Goal: Information Seeking & Learning: Learn about a topic

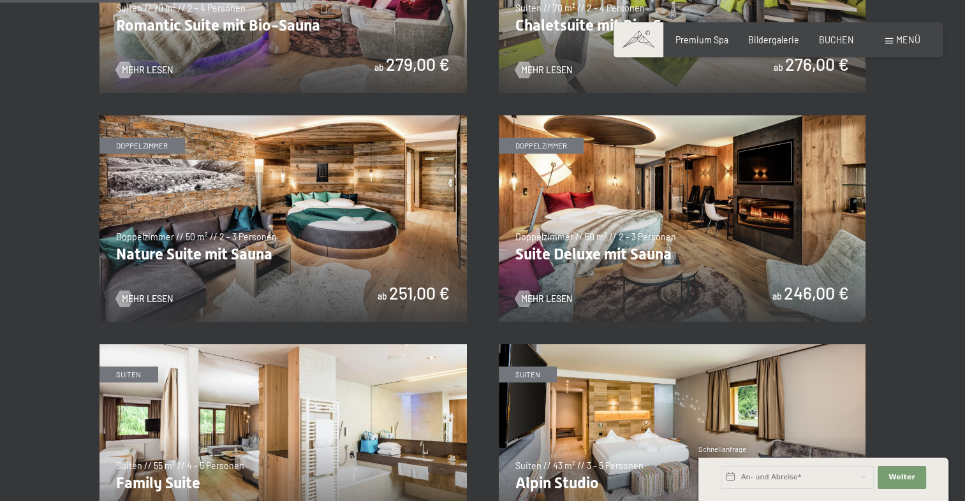
scroll to position [1097, 0]
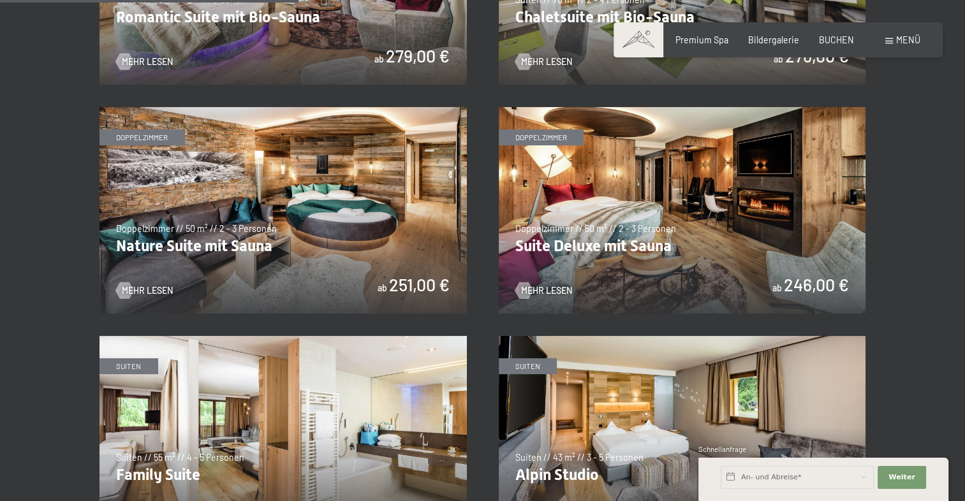
click at [682, 198] on img at bounding box center [682, 210] width 367 height 207
click at [228, 209] on img at bounding box center [282, 210] width 367 height 207
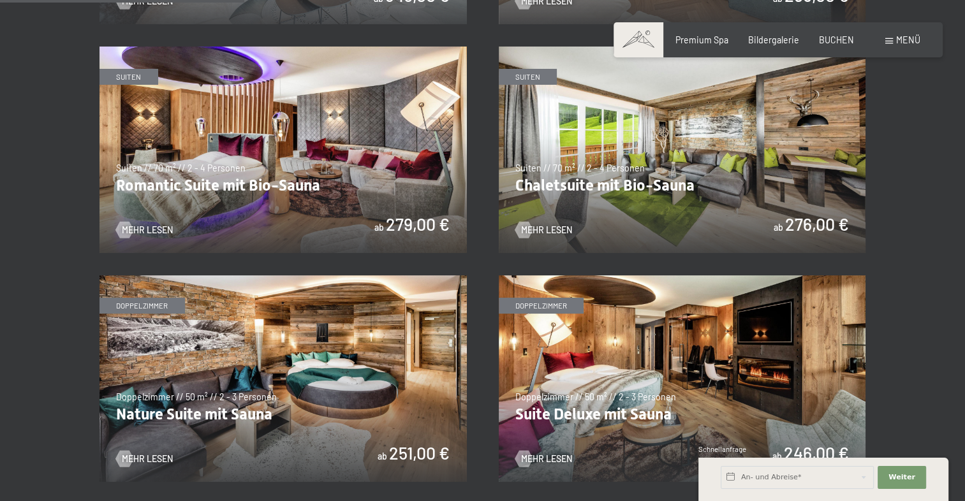
scroll to position [876, 0]
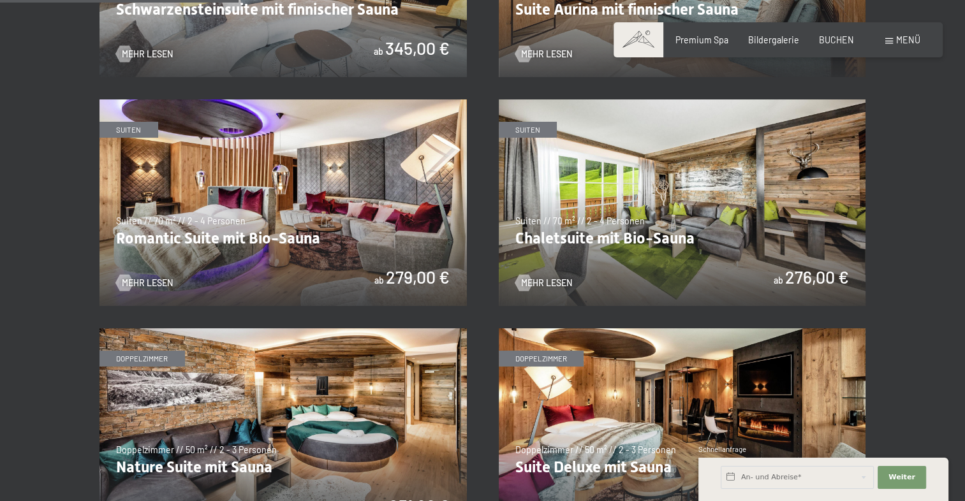
click at [704, 191] on img at bounding box center [682, 202] width 367 height 207
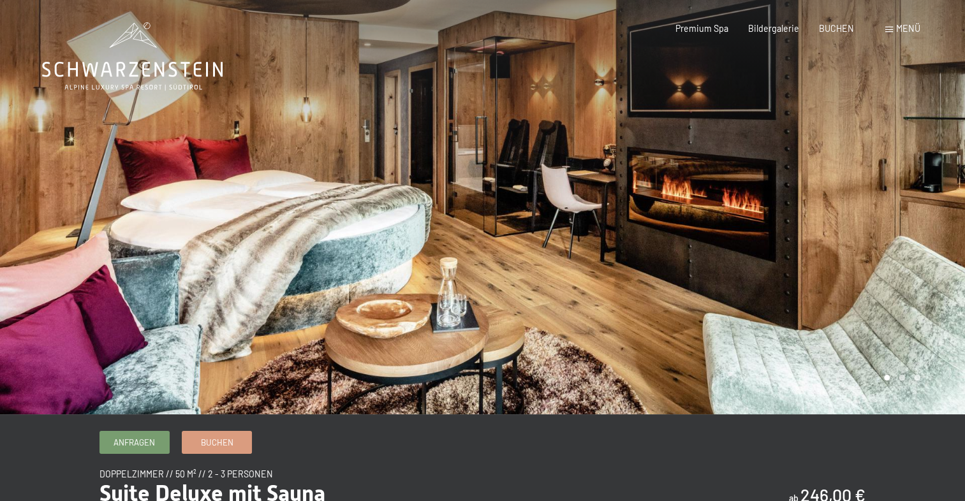
click at [801, 196] on div at bounding box center [724, 207] width 483 height 415
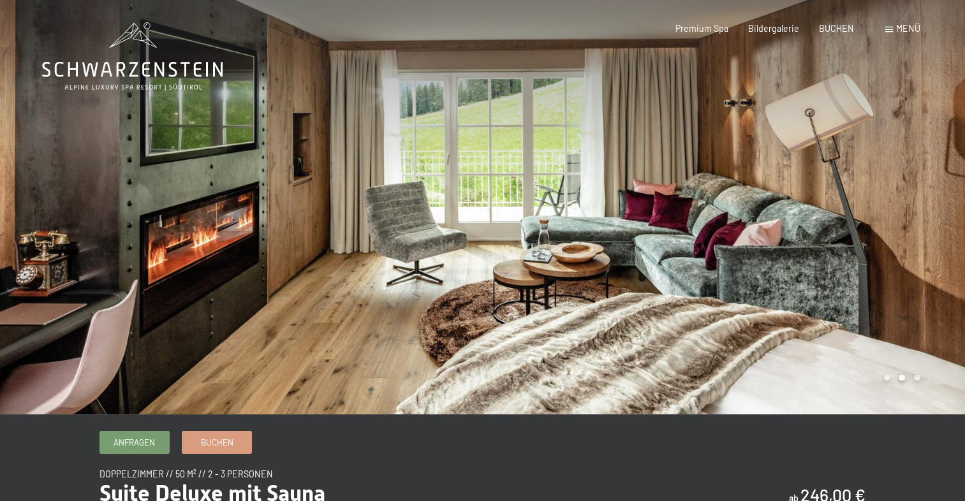
click at [800, 199] on div at bounding box center [724, 207] width 483 height 415
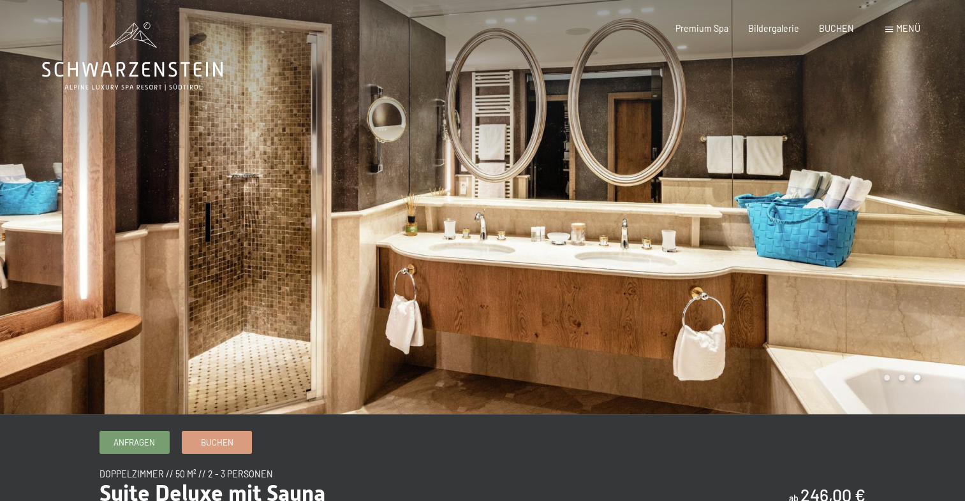
click at [800, 199] on div at bounding box center [724, 207] width 483 height 415
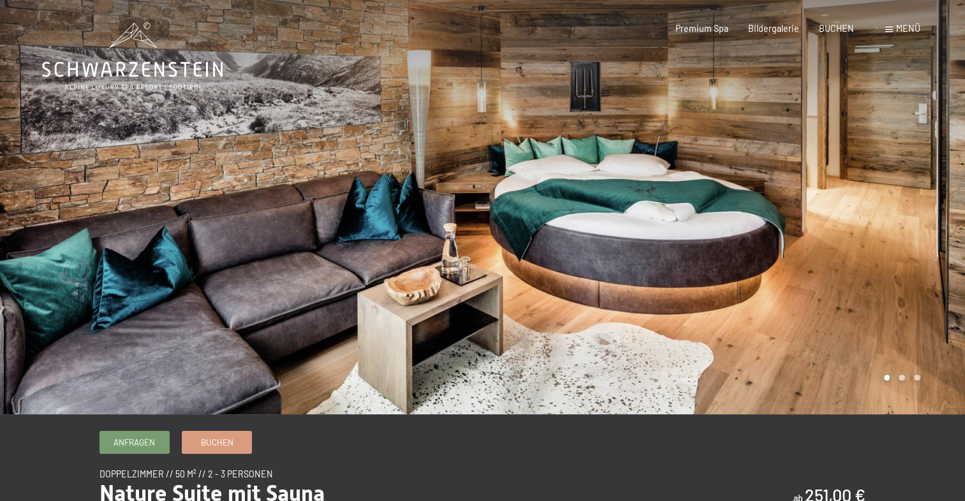
click at [929, 233] on div at bounding box center [724, 207] width 483 height 415
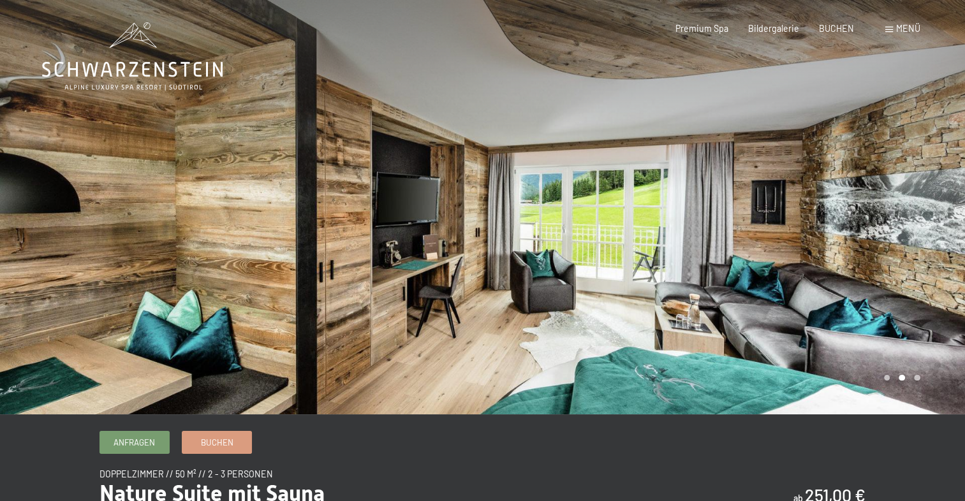
click at [921, 231] on div at bounding box center [724, 207] width 483 height 415
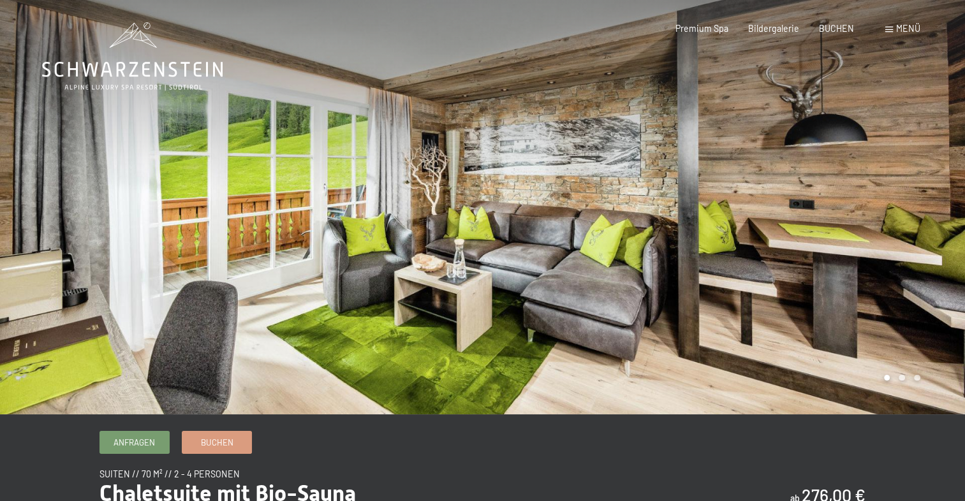
click at [934, 207] on div at bounding box center [724, 207] width 483 height 415
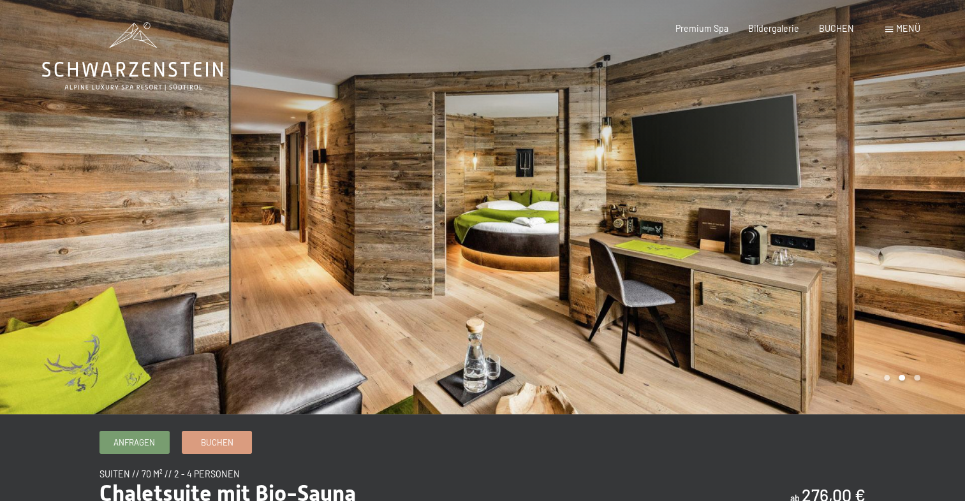
click at [923, 207] on div at bounding box center [724, 207] width 483 height 415
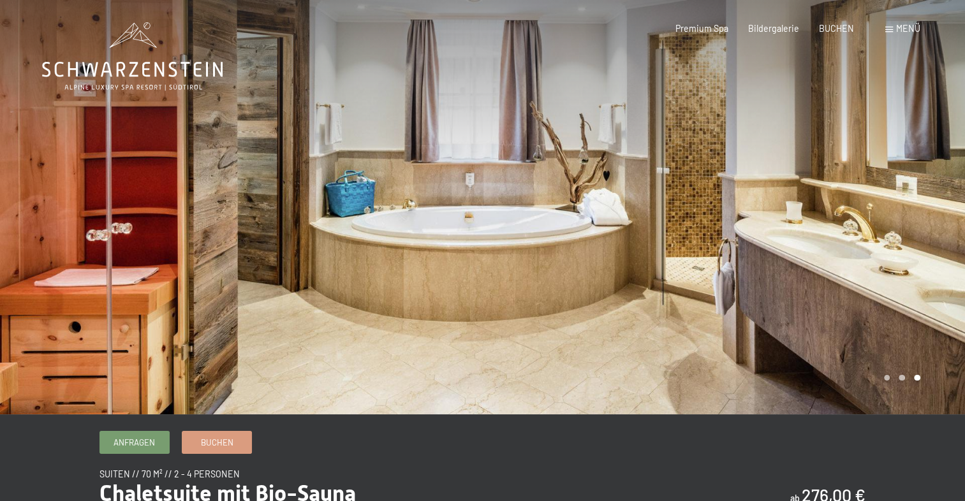
click at [923, 207] on div at bounding box center [724, 207] width 483 height 415
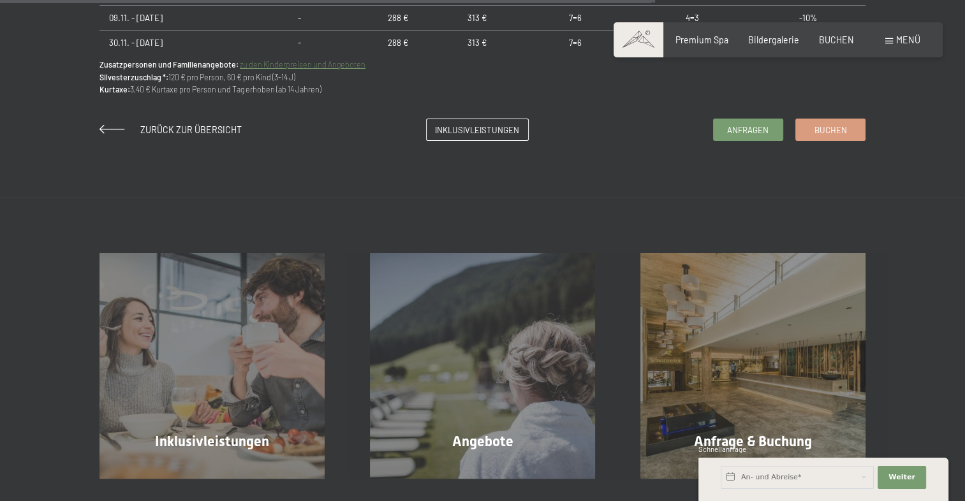
scroll to position [1055, 0]
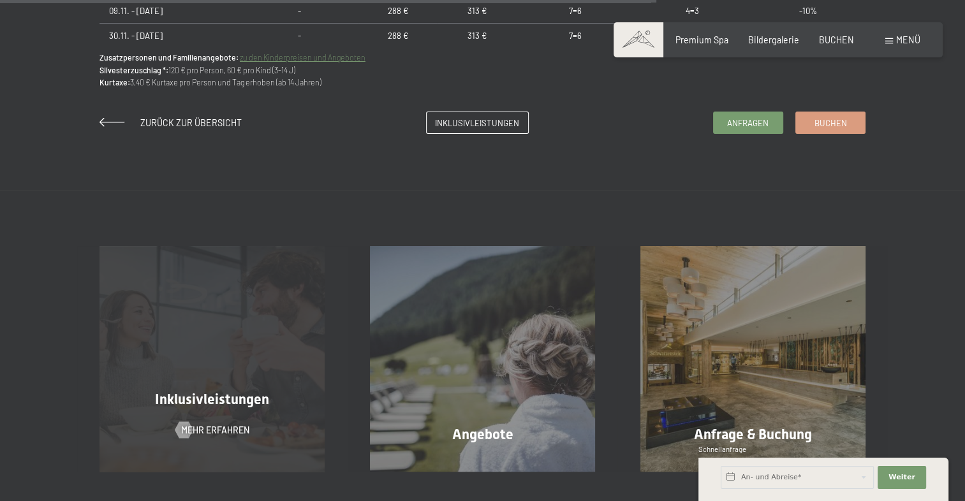
click at [192, 383] on div "Inklusivleistungen Mehr erfahren" at bounding box center [212, 358] width 270 height 225
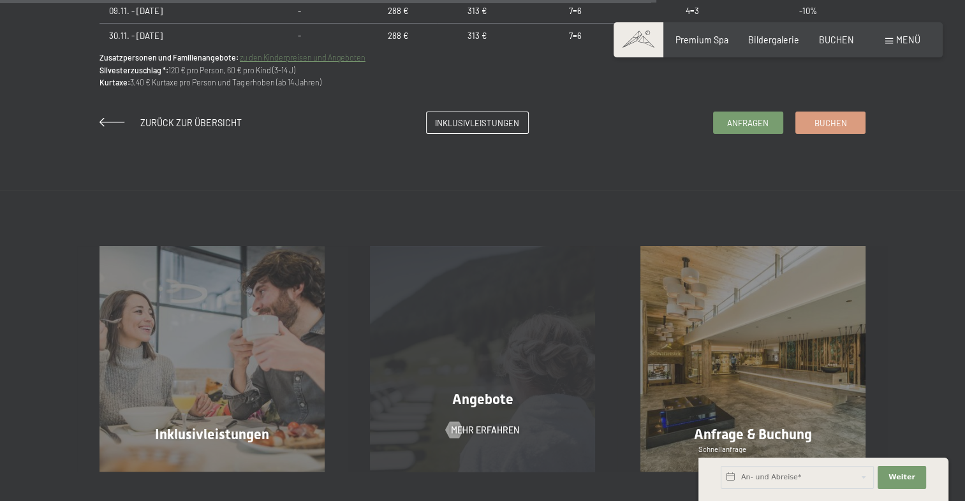
click at [539, 345] on div "Angebote Mehr erfahren" at bounding box center [483, 358] width 270 height 225
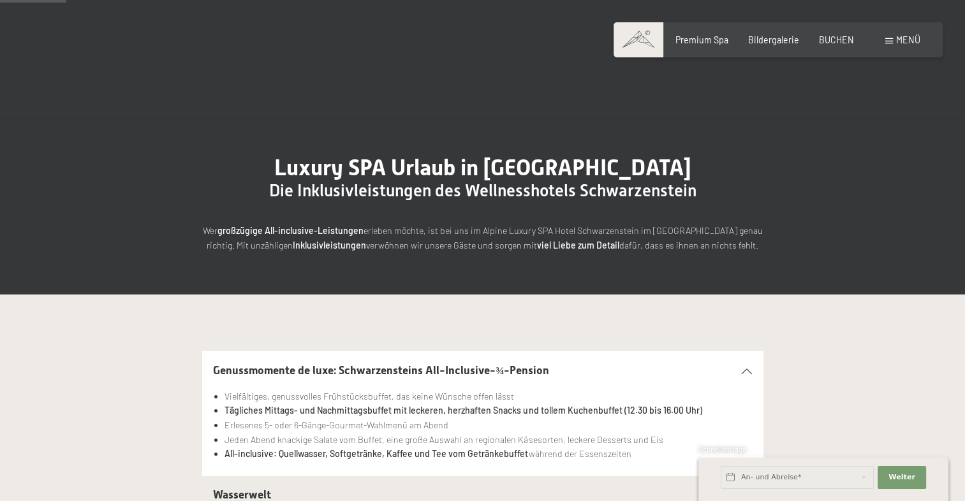
scroll to position [200, 0]
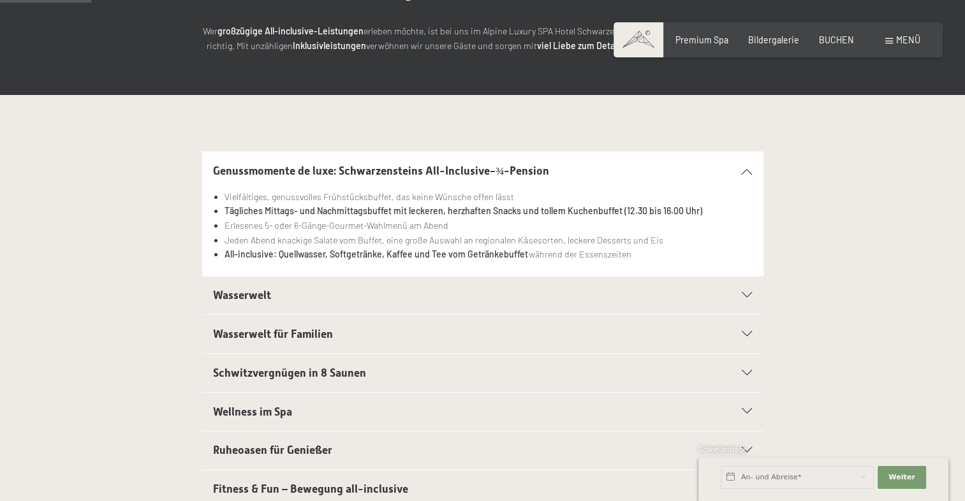
click at [304, 369] on span "Schwitzvergnügen in 8 Saunen" at bounding box center [289, 373] width 153 height 13
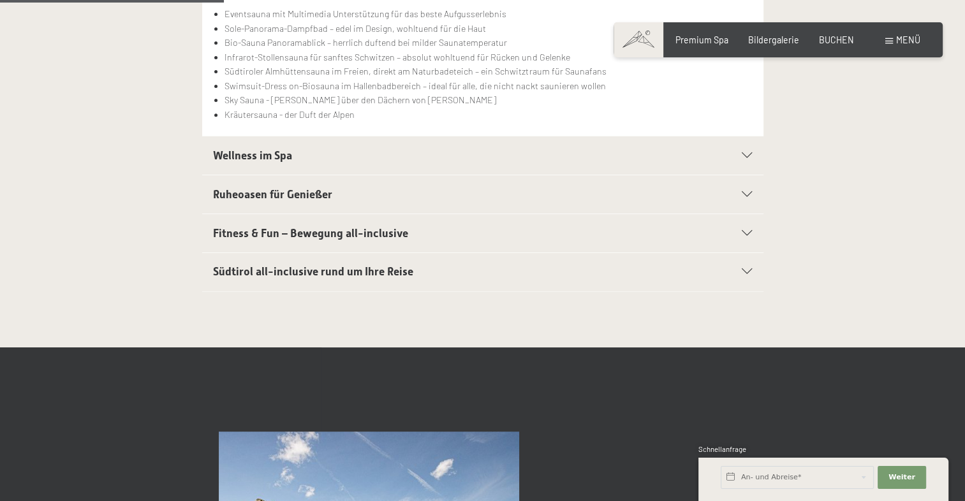
scroll to position [508, 0]
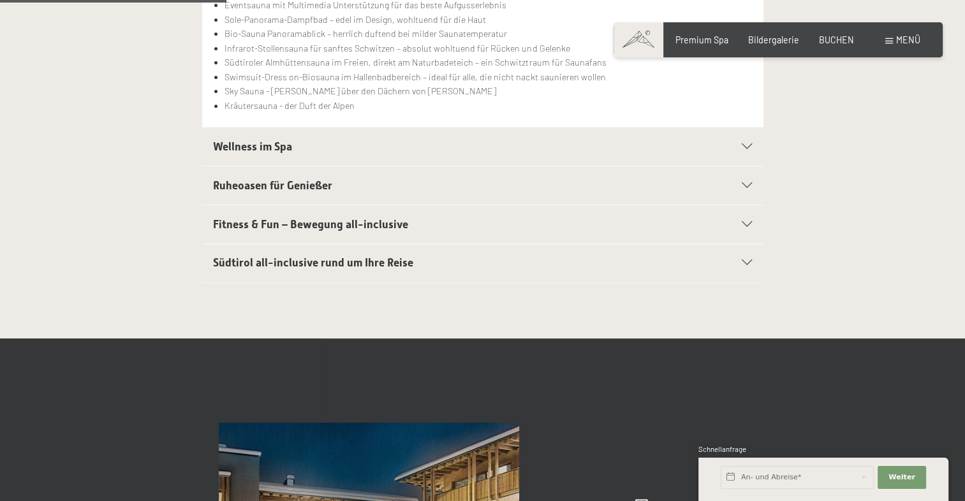
click at [277, 221] on span "Fitness & Fun – Bewegung all-inclusive" at bounding box center [310, 224] width 195 height 13
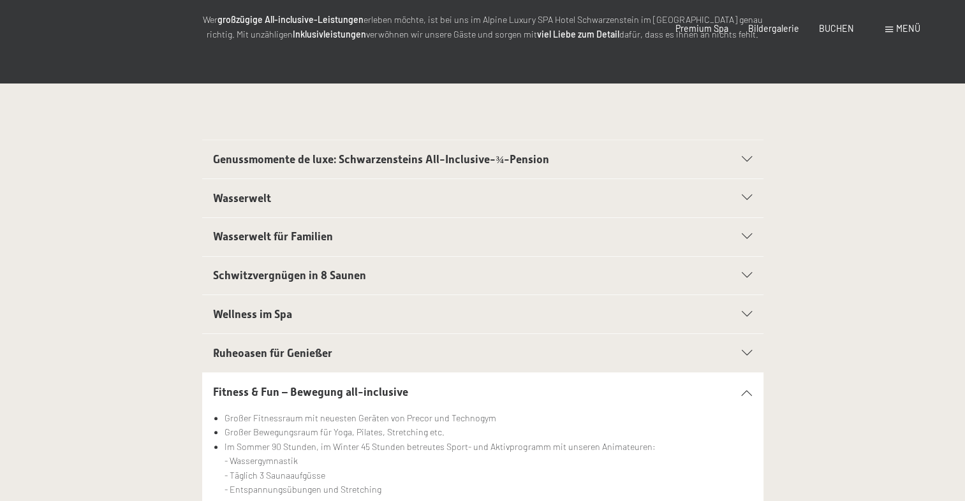
scroll to position [0, 0]
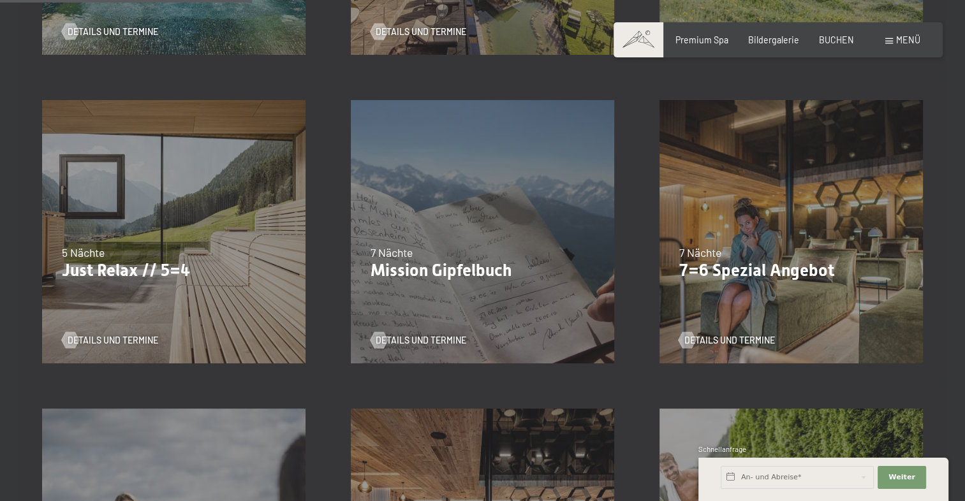
scroll to position [588, 0]
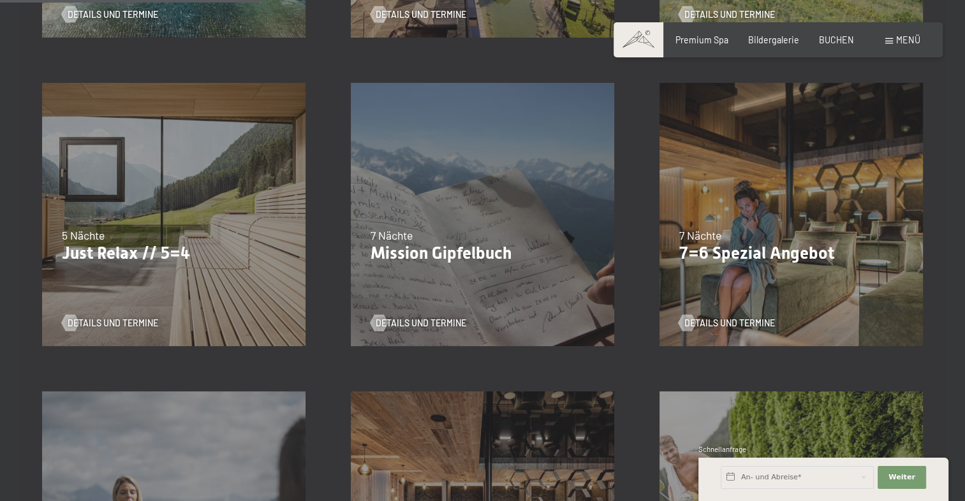
click at [763, 217] on div "04.10.–[DATE] 01.11.–[DATE] 10.01.–[DATE] 07.03.–[DATE] 16.05.–[DATE] 06.06.–[D…" at bounding box center [790, 215] width 309 height 309
click at [820, 184] on div "04.10.–26.10.2025 01.11.–21.12.2025 10.01.–01.02.2026 07.03.–29.03.2026 16.05.–…" at bounding box center [790, 215] width 309 height 309
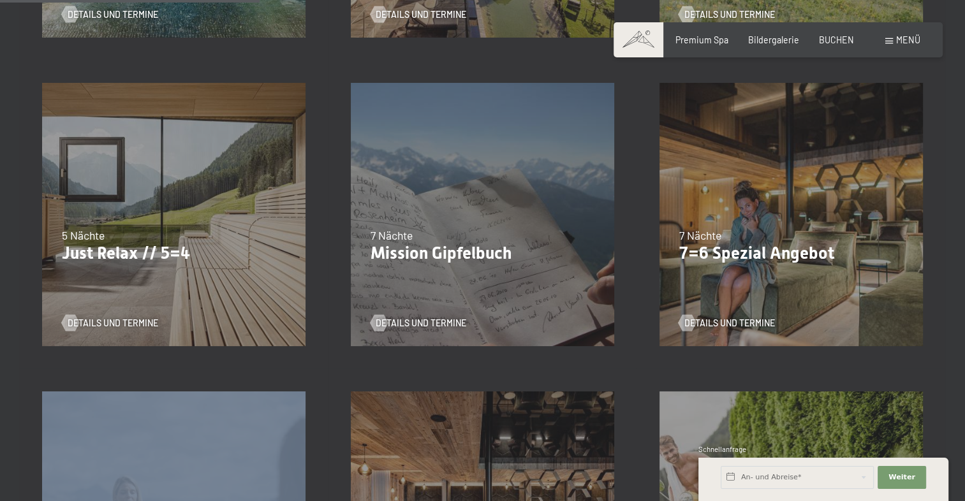
click at [820, 184] on div "04.10.–26.10.2025 01.11.–21.12.2025 10.01.–01.02.2026 07.03.–29.03.2026 16.05.–…" at bounding box center [790, 215] width 309 height 309
click at [726, 319] on span "Details und Termine" at bounding box center [742, 323] width 91 height 13
click at [116, 324] on span "Details und Termine" at bounding box center [125, 323] width 91 height 13
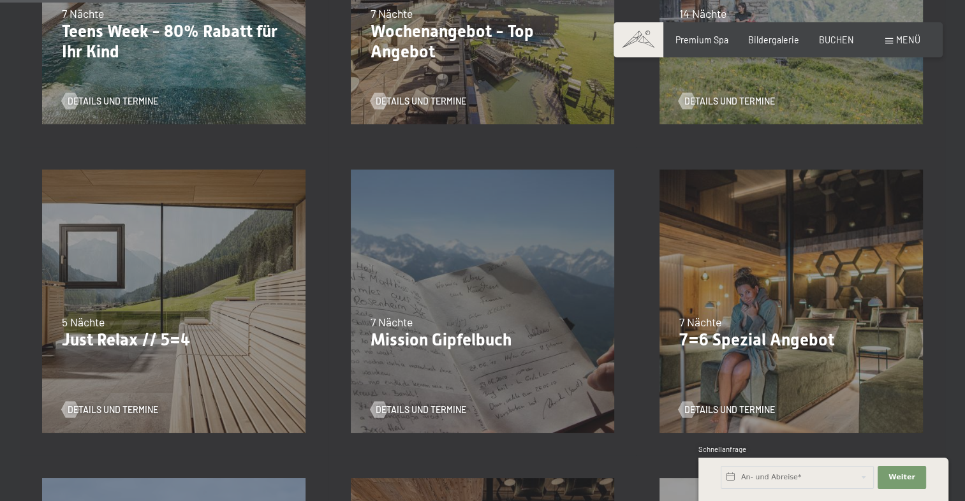
scroll to position [490, 0]
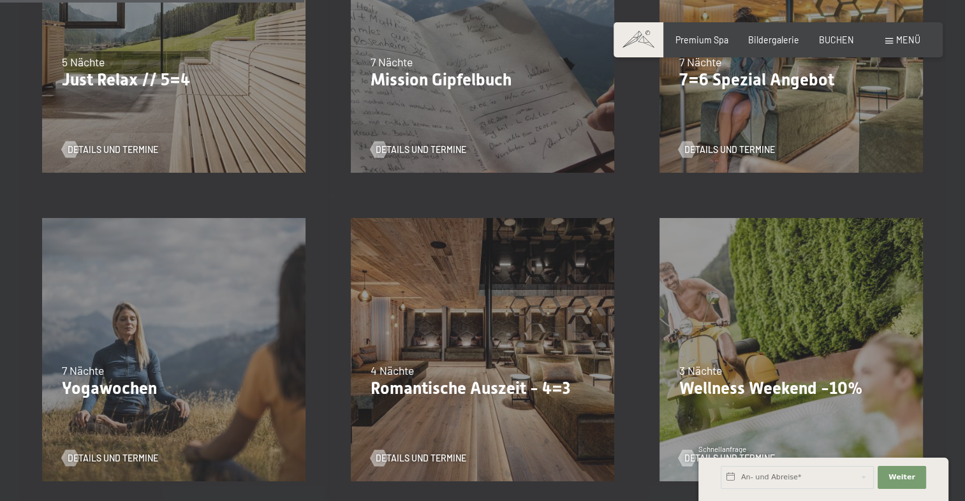
scroll to position [794, 0]
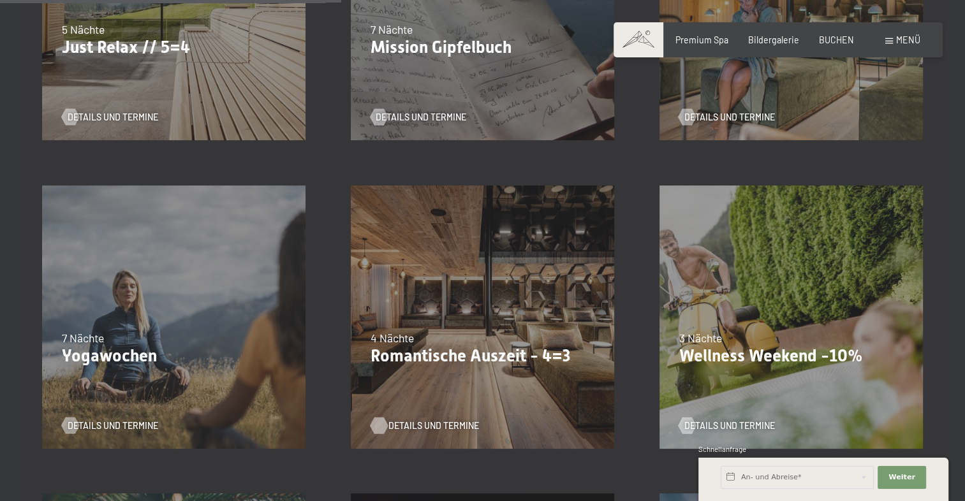
click at [436, 427] on span "Details und Termine" at bounding box center [433, 426] width 91 height 13
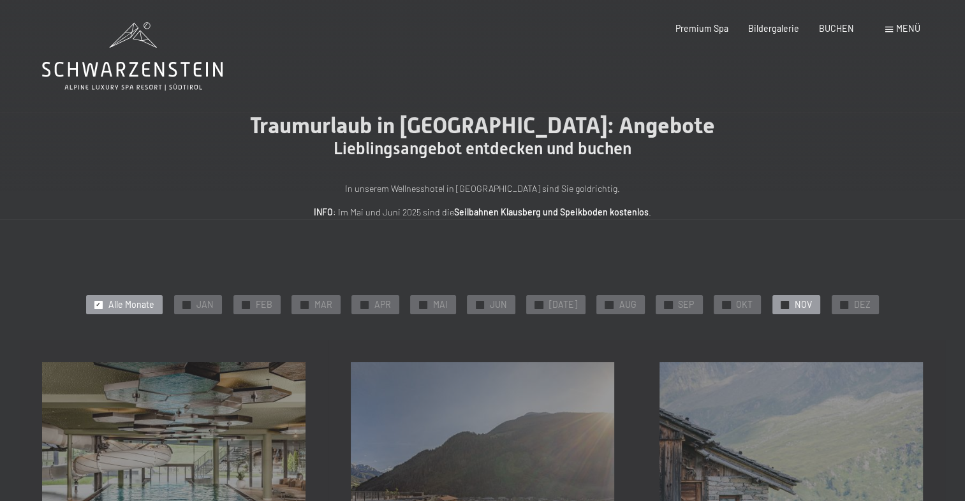
click at [782, 305] on span "✓" at bounding box center [784, 305] width 5 height 8
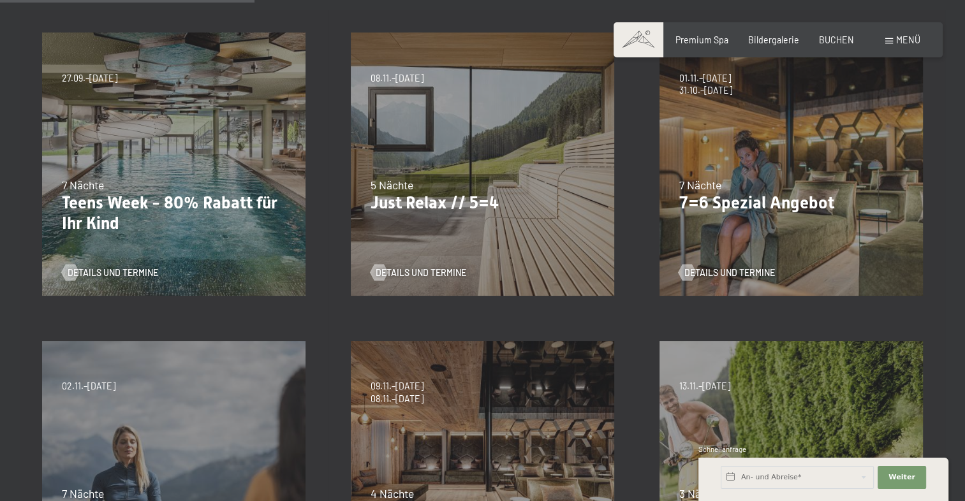
scroll to position [328, 0]
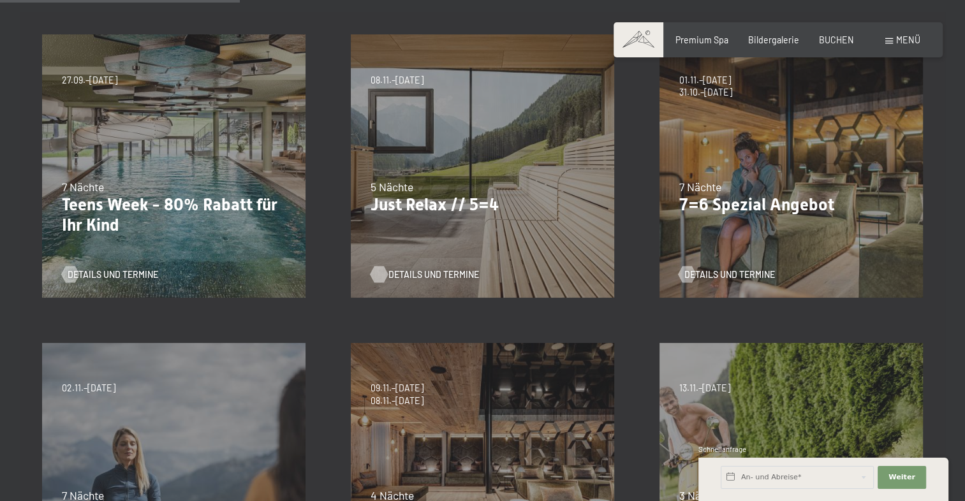
click at [400, 276] on span "Details und Termine" at bounding box center [433, 274] width 91 height 13
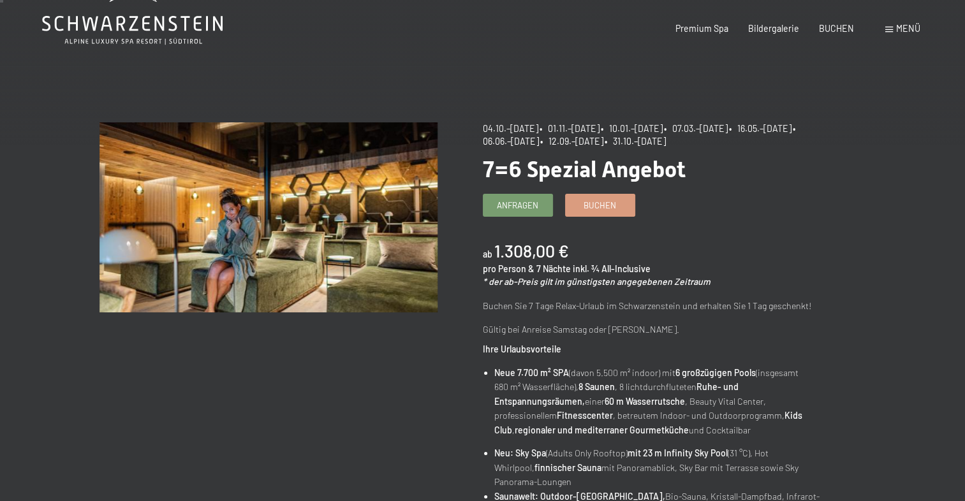
scroll to position [57, 0]
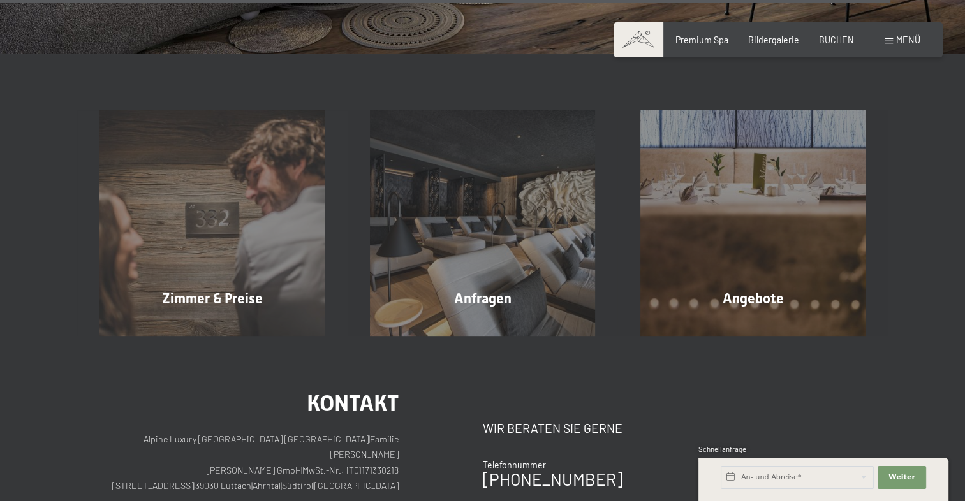
scroll to position [2027, 0]
